Goal: Information Seeking & Learning: Learn about a topic

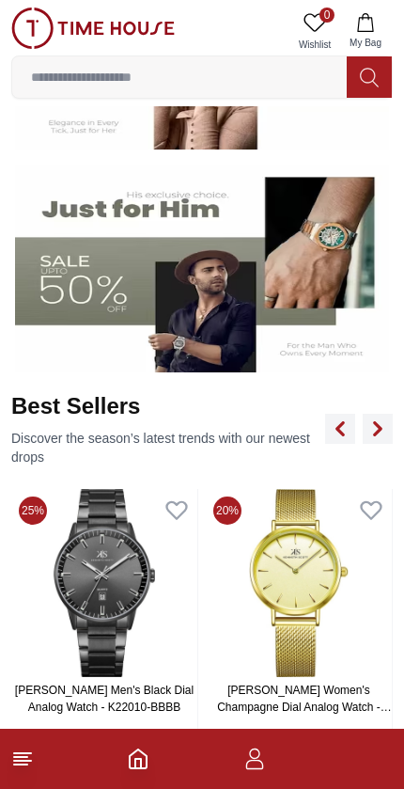
scroll to position [592, 0]
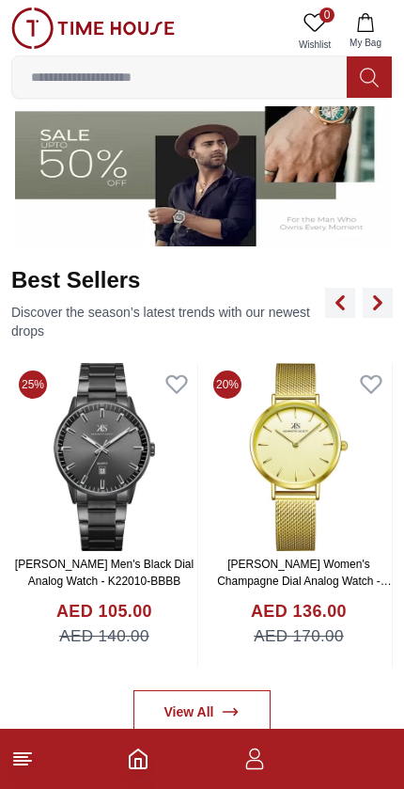
click at [301, 179] on img at bounding box center [202, 143] width 374 height 208
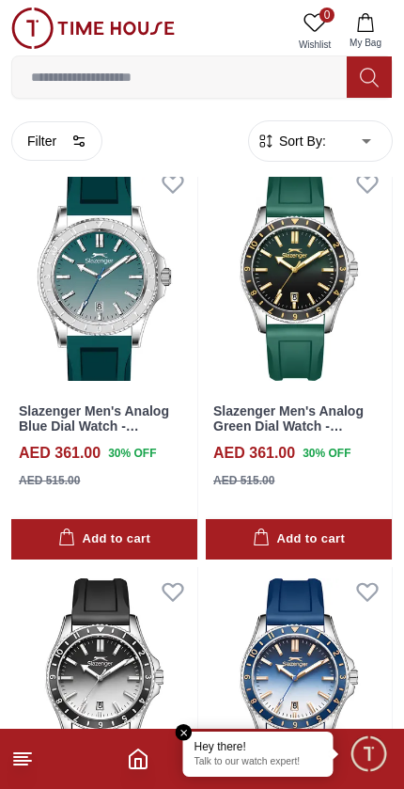
scroll to position [3329, 0]
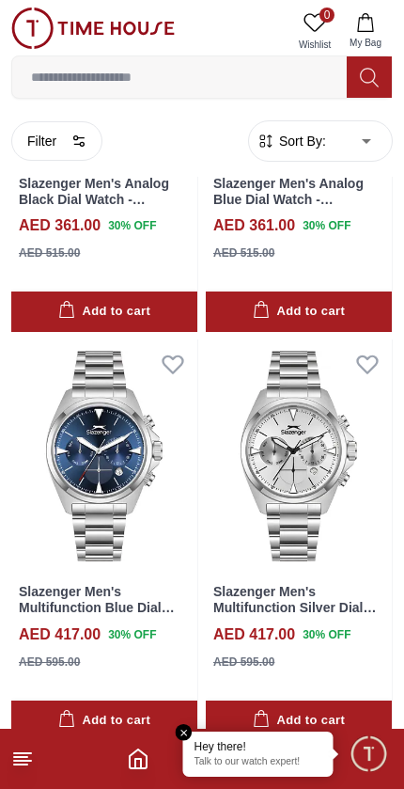
scroll to position [3965, 0]
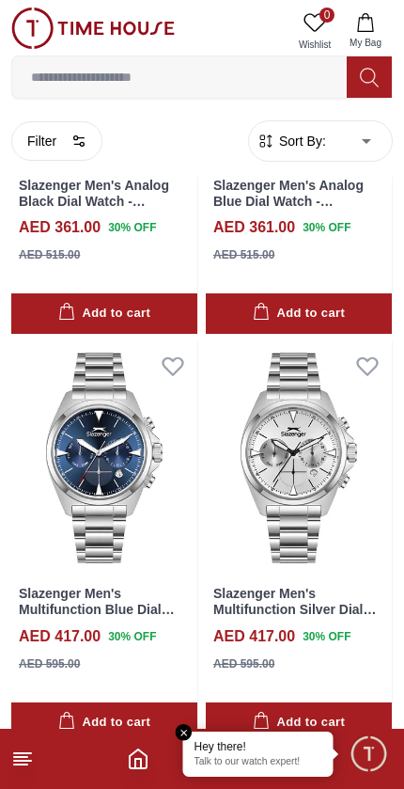
click at [12, 759] on icon at bounding box center [22, 759] width 23 height 23
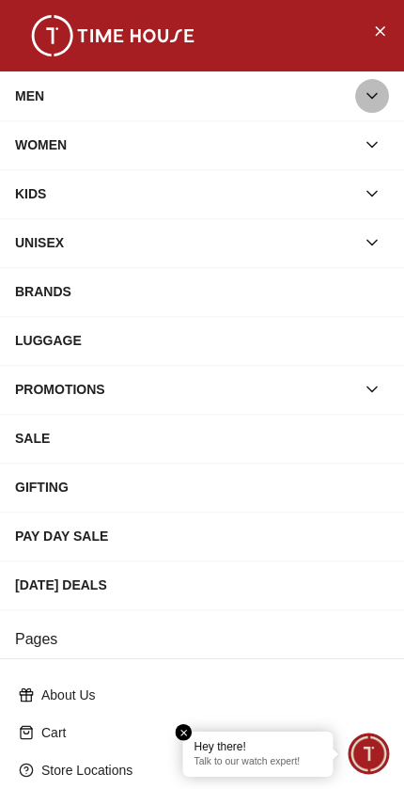
click at [357, 104] on button "button" at bounding box center [372, 96] width 34 height 34
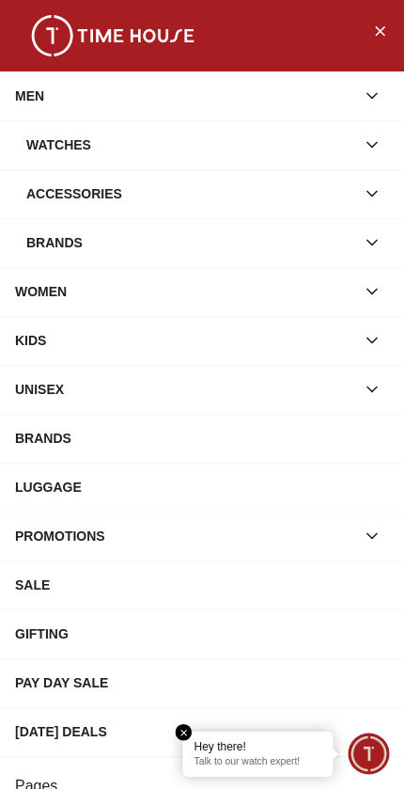
click at [369, 149] on icon "button" at bounding box center [372, 144] width 19 height 19
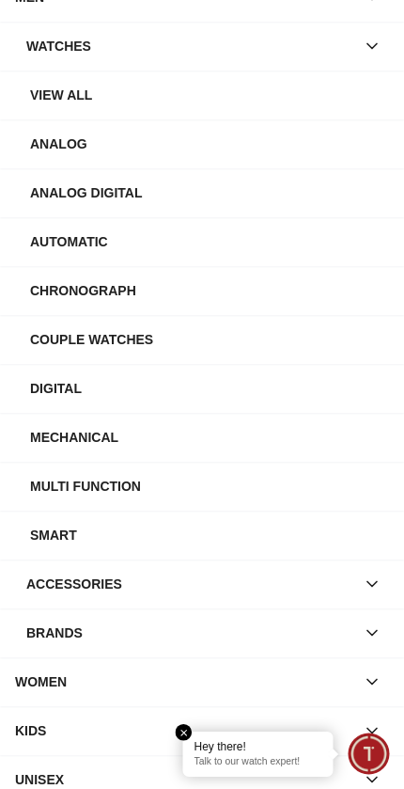
scroll to position [101, 0]
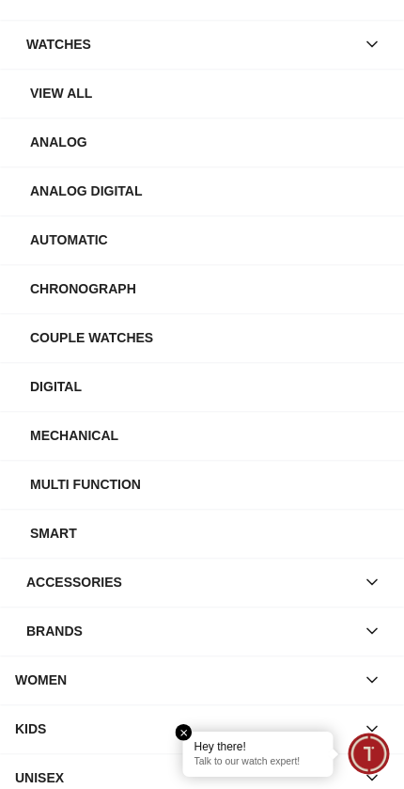
click at [107, 438] on div "Mechanical" at bounding box center [209, 435] width 359 height 34
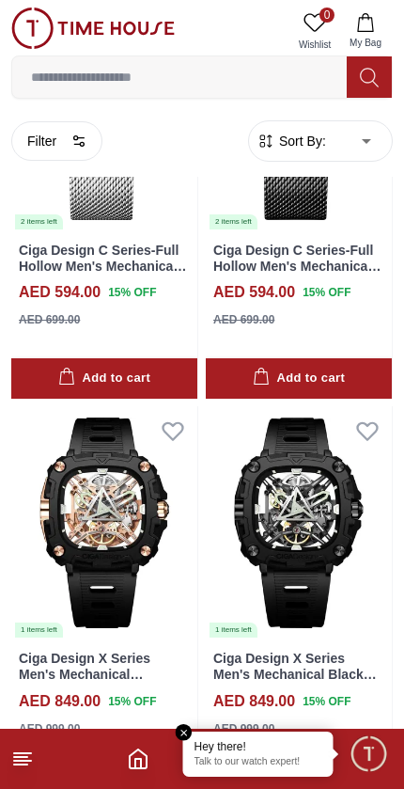
scroll to position [1879, 0]
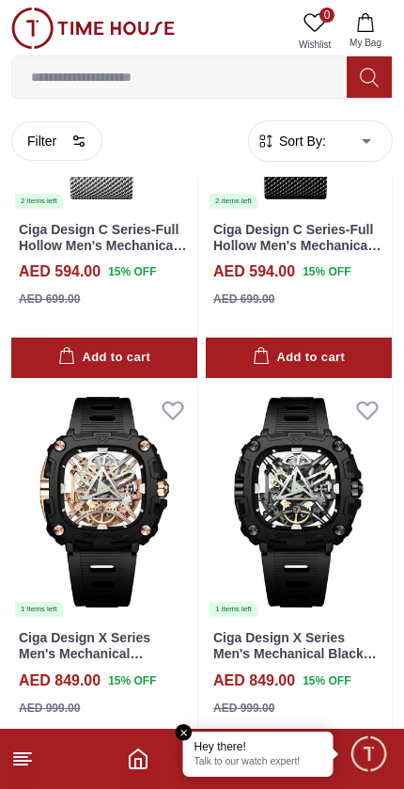
click at [78, 76] on input at bounding box center [179, 77] width 335 height 38
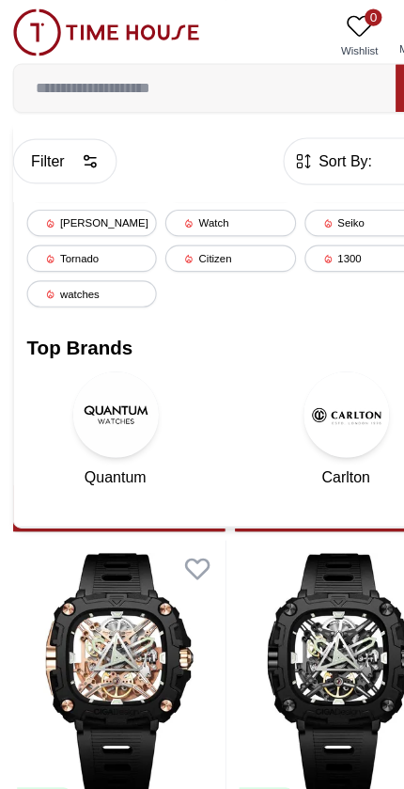
scroll to position [1757, 0]
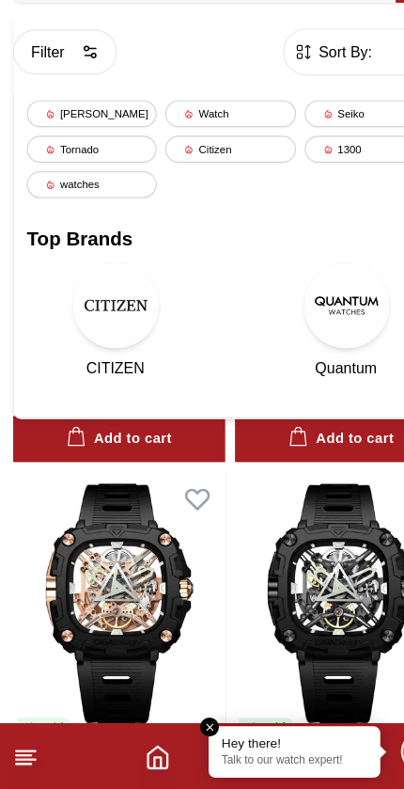
click at [107, 325] on img at bounding box center [101, 362] width 75 height 75
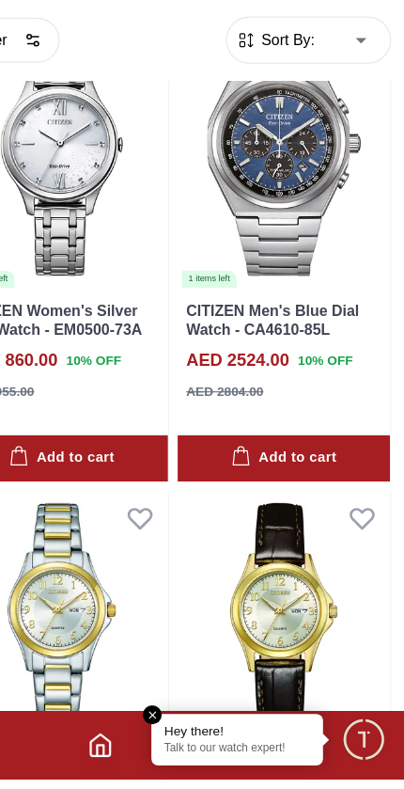
scroll to position [529, 0]
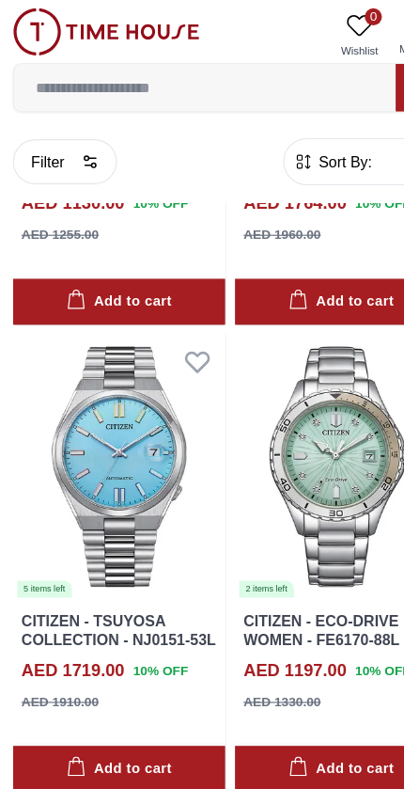
scroll to position [5256, 0]
